Goal: Task Accomplishment & Management: Use online tool/utility

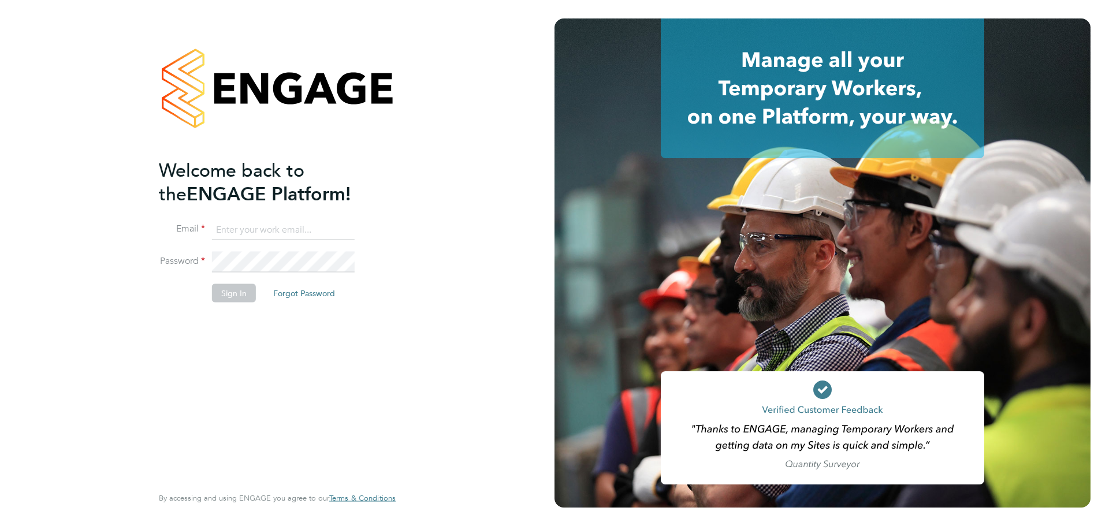
type input "[EMAIL_ADDRESS][DOMAIN_NAME]"
click at [248, 292] on button "Sign In" at bounding box center [234, 293] width 44 height 18
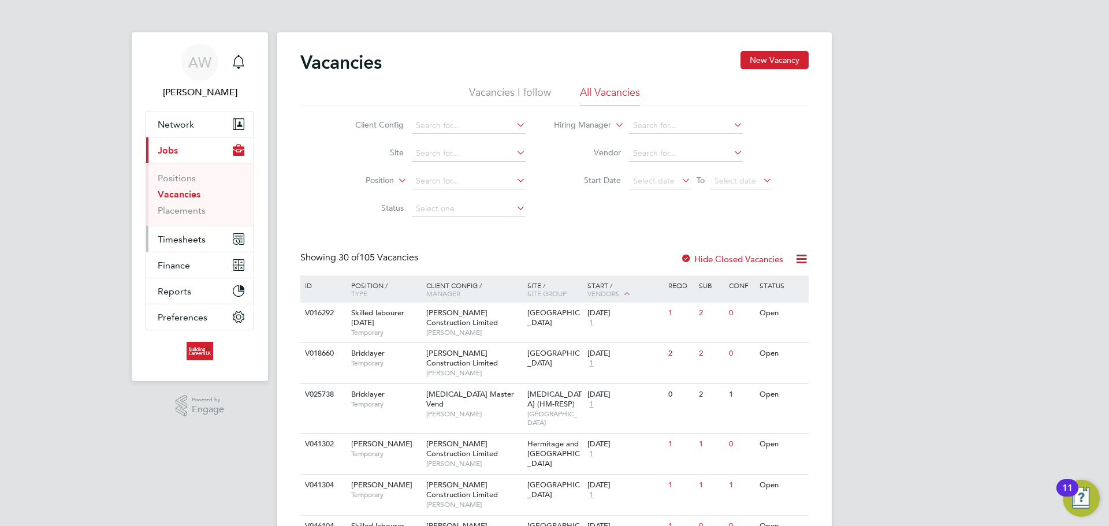
click at [202, 241] on span "Timesheets" at bounding box center [182, 239] width 48 height 11
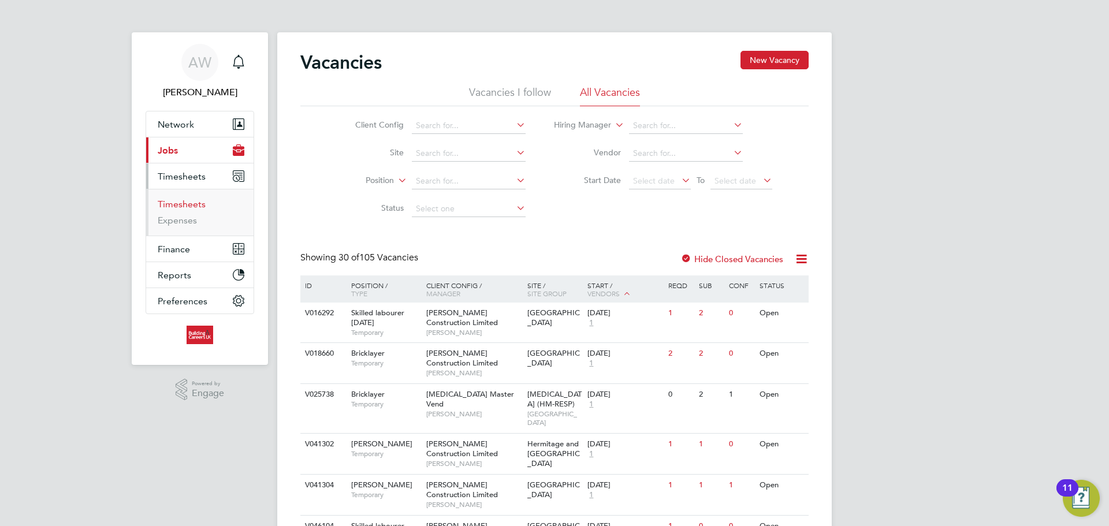
click at [197, 200] on link "Timesheets" at bounding box center [182, 204] width 48 height 11
